Goal: Browse casually: Explore the website without a specific task or goal

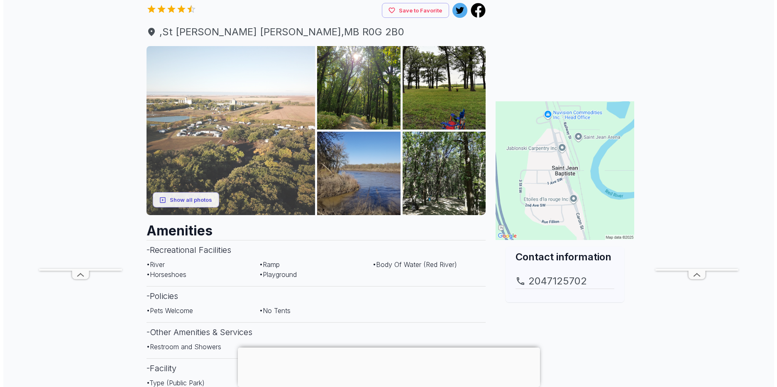
scroll to position [83, 0]
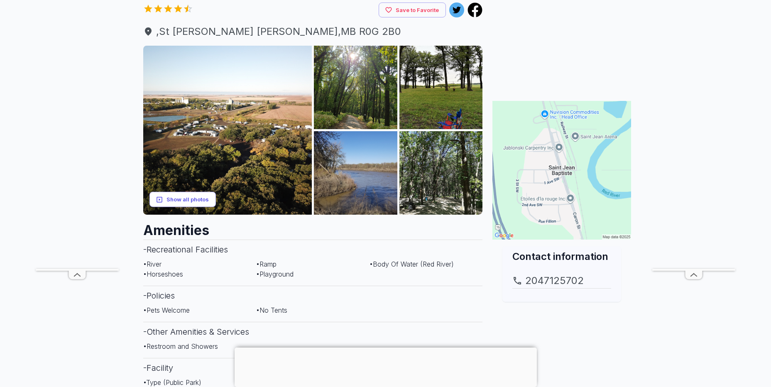
click at [200, 200] on button "Show all photos" at bounding box center [182, 199] width 66 height 15
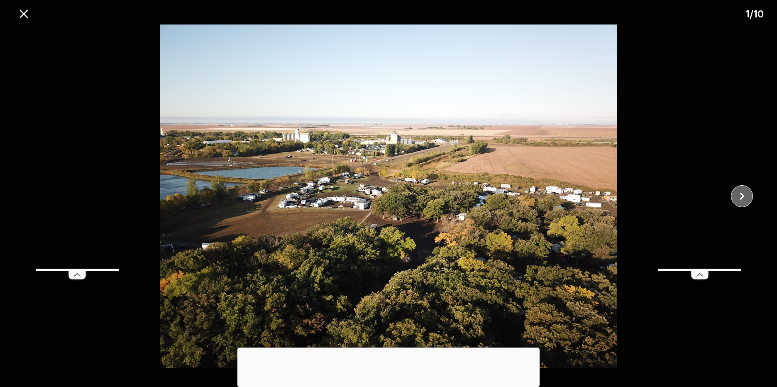
click at [744, 198] on icon "close" at bounding box center [742, 196] width 15 height 15
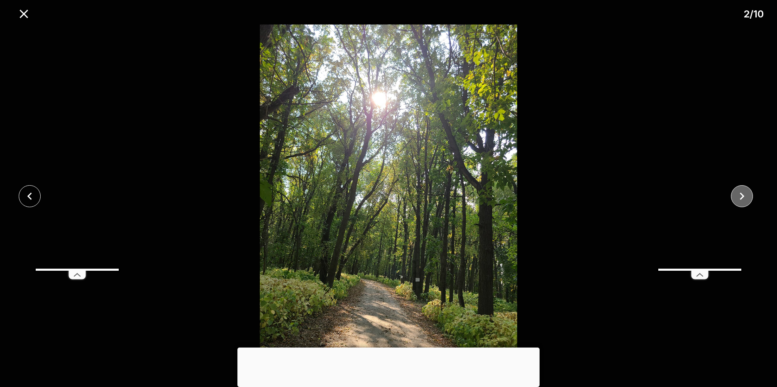
click at [744, 198] on icon "close" at bounding box center [742, 196] width 15 height 15
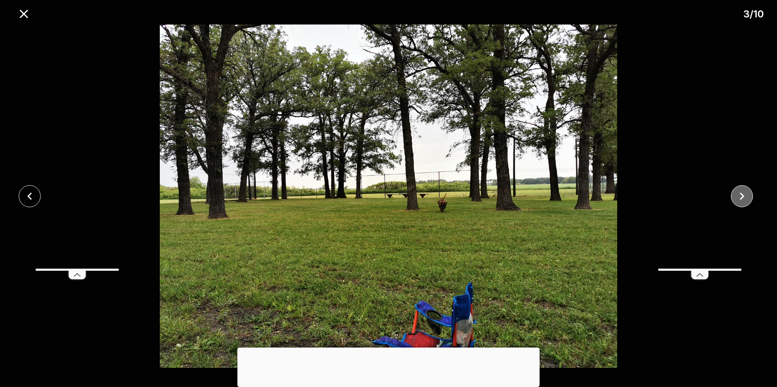
click at [744, 198] on icon "close" at bounding box center [742, 196] width 15 height 15
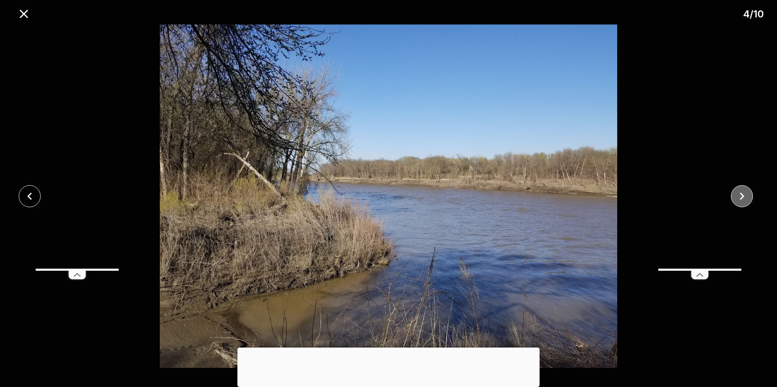
click at [744, 198] on icon "close" at bounding box center [742, 196] width 15 height 15
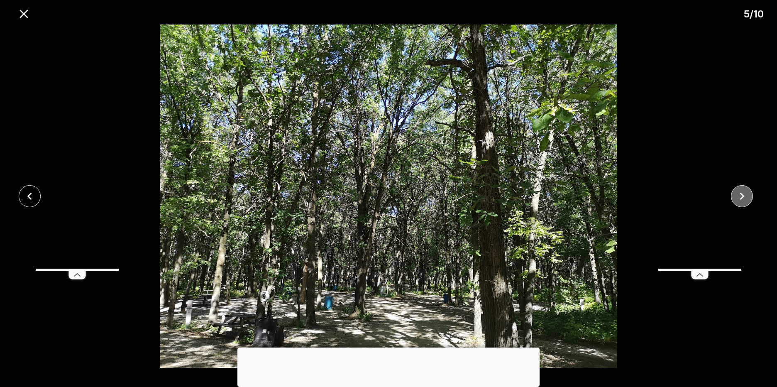
click at [744, 198] on icon "close" at bounding box center [742, 196] width 15 height 15
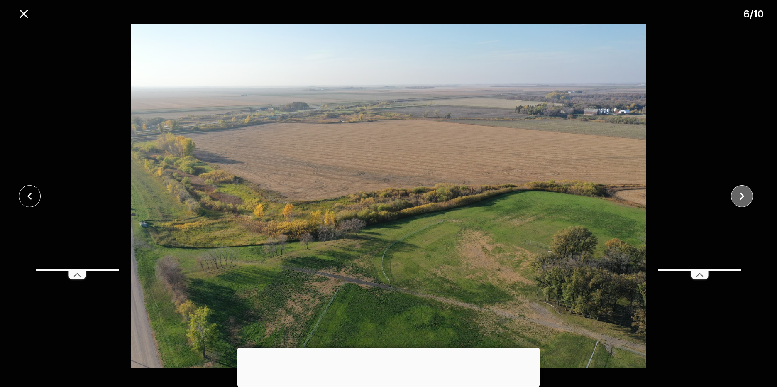
click at [744, 198] on icon "close" at bounding box center [742, 196] width 15 height 15
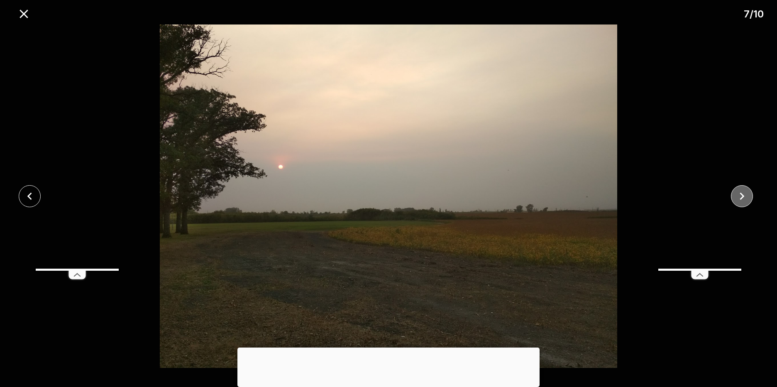
click at [744, 198] on icon "close" at bounding box center [742, 196] width 15 height 15
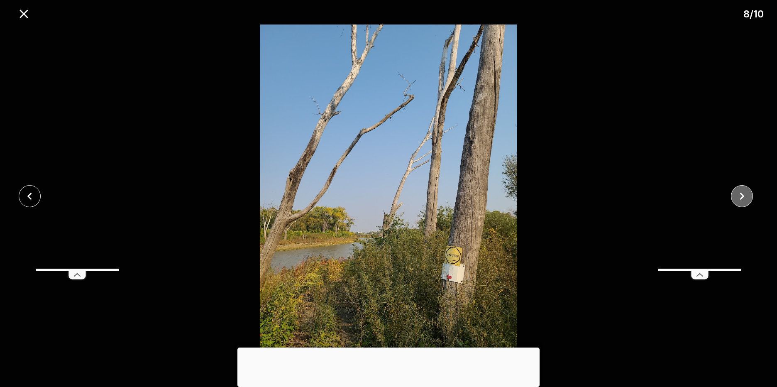
click at [744, 198] on icon "close" at bounding box center [742, 196] width 15 height 15
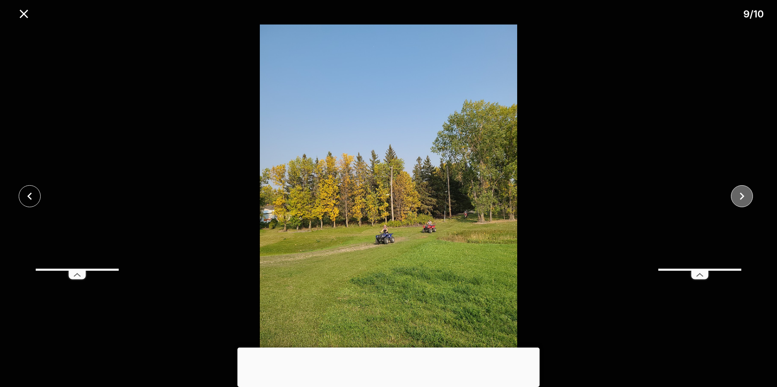
click at [744, 198] on icon "close" at bounding box center [742, 196] width 15 height 15
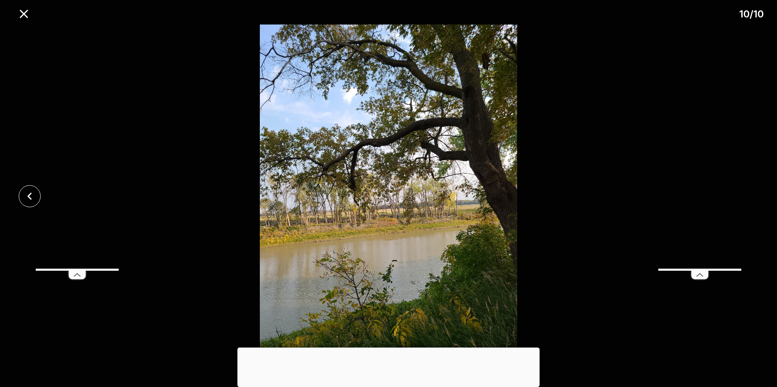
click at [744, 198] on div at bounding box center [388, 195] width 777 height 343
